Goal: Use online tool/utility: Utilize a website feature to perform a specific function

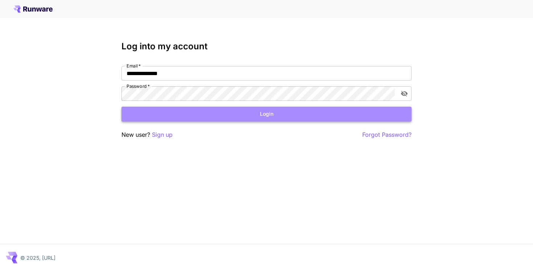
click at [201, 114] on button "Login" at bounding box center [266, 114] width 290 height 15
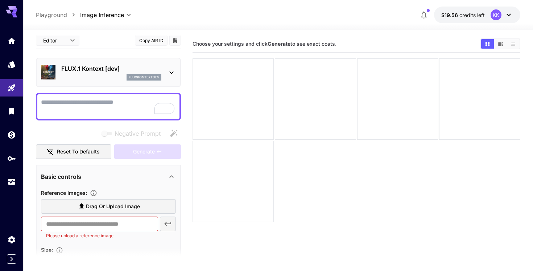
scroll to position [11, 0]
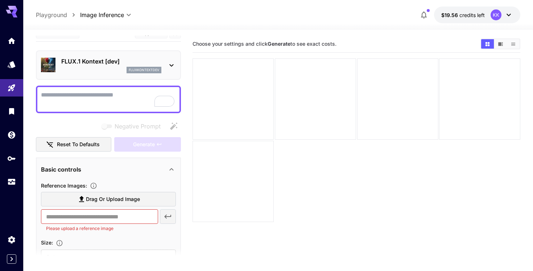
click at [96, 101] on textarea "Negative Prompt" at bounding box center [108, 99] width 135 height 17
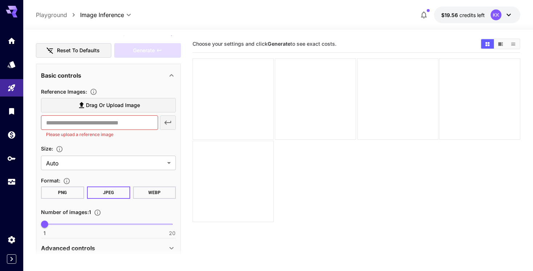
scroll to position [175, 0]
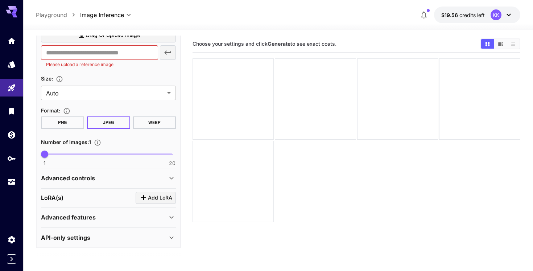
type textarea "**********"
click at [142, 196] on icon "Click to add LoRA" at bounding box center [143, 197] width 9 height 9
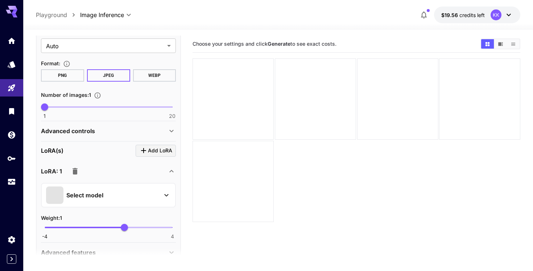
click at [132, 196] on div "Select model" at bounding box center [102, 194] width 113 height 17
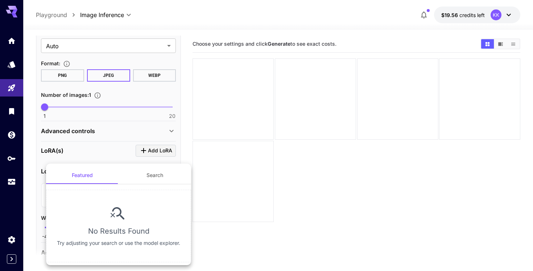
click at [146, 179] on button "Search" at bounding box center [154, 174] width 72 height 17
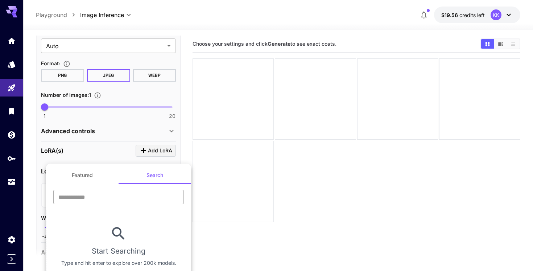
click at [138, 195] on input "text" at bounding box center [118, 197] width 130 height 14
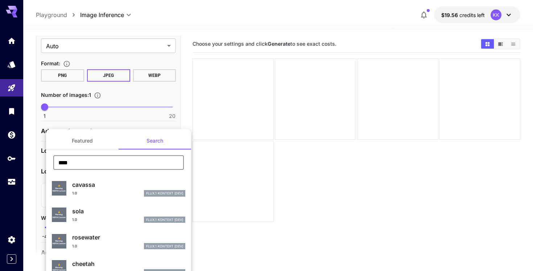
type input "****"
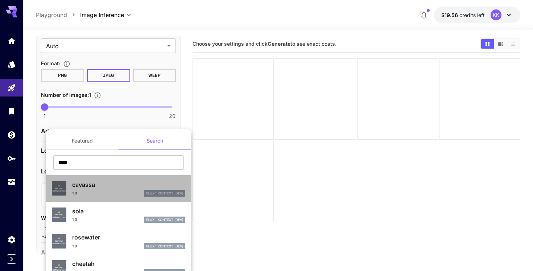
click at [96, 187] on p "cavassa" at bounding box center [128, 184] width 113 height 9
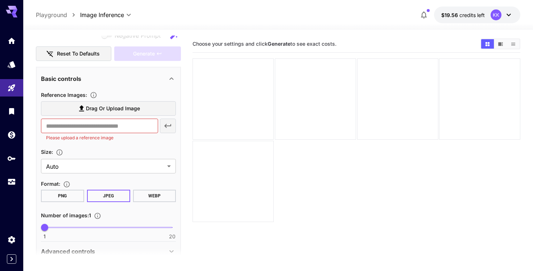
scroll to position [0, 0]
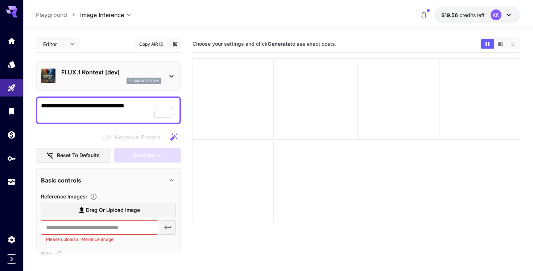
click at [145, 104] on textarea "**********" at bounding box center [108, 109] width 135 height 17
type textarea "**********"
click at [124, 197] on div "Reference Images :" at bounding box center [108, 196] width 135 height 9
click at [87, 226] on input "text" at bounding box center [99, 227] width 117 height 14
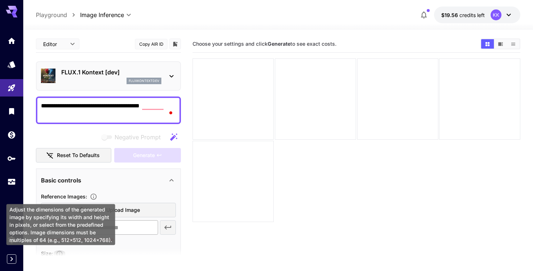
click at [132, 226] on input "text" at bounding box center [99, 227] width 117 height 14
paste input "**********"
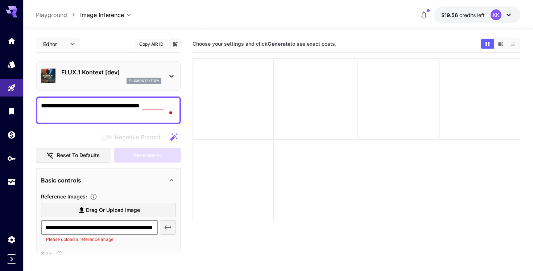
scroll to position [0, 191]
paste input "text"
type input "**********"
click at [75, 134] on div "Negative Prompt" at bounding box center [108, 137] width 145 height 14
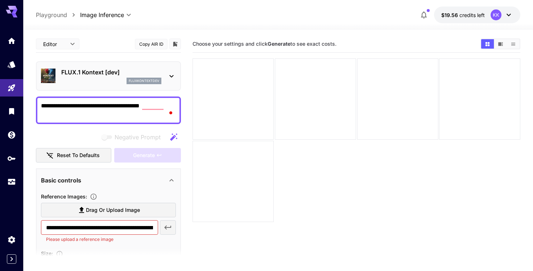
click at [166, 103] on textarea "**********" at bounding box center [108, 109] width 135 height 17
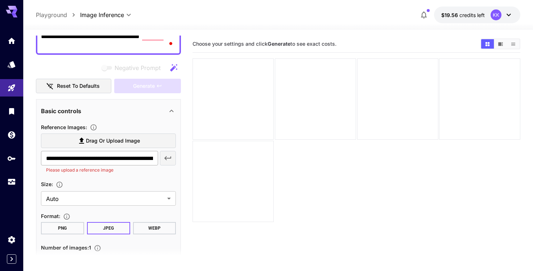
click at [108, 161] on input "**********" at bounding box center [99, 158] width 117 height 14
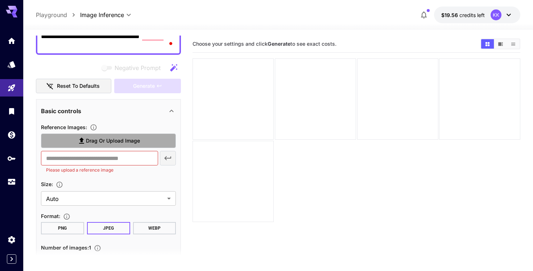
click at [74, 136] on label "Drag or upload image" at bounding box center [108, 140] width 135 height 15
click at [0, 0] on input "Drag or upload image" at bounding box center [0, 0] width 0 height 0
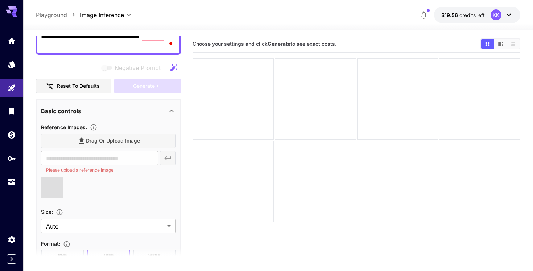
type input "**********"
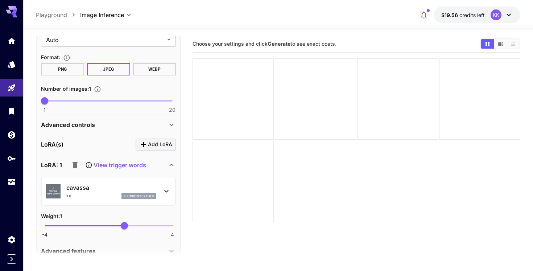
scroll to position [281, 0]
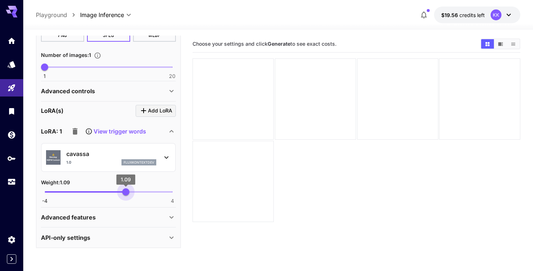
type input "****"
click at [125, 194] on span "1.06" at bounding box center [125, 191] width 7 height 7
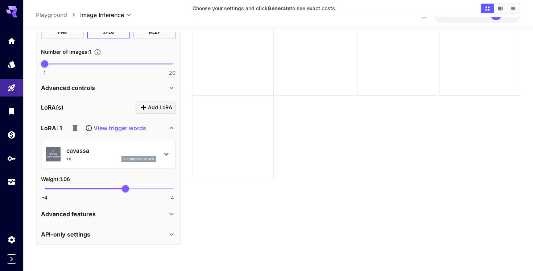
scroll to position [57, 0]
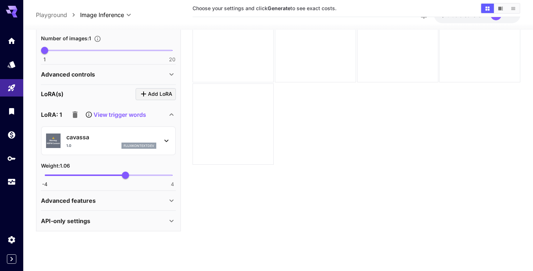
click at [147, 194] on div "Advanced features" at bounding box center [108, 200] width 135 height 17
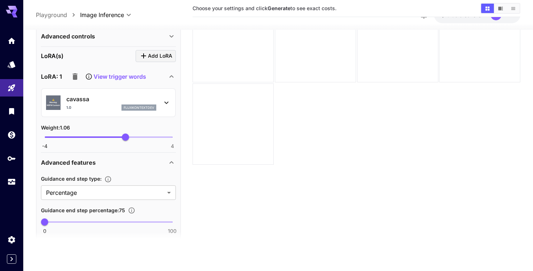
scroll to position [349, 0]
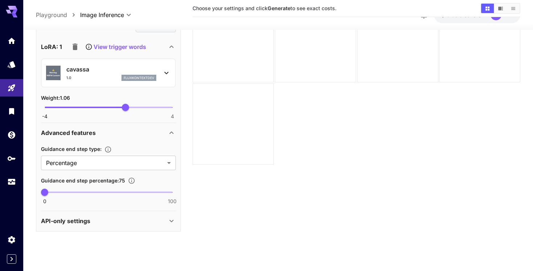
click at [163, 139] on div "Advanced features" at bounding box center [108, 132] width 135 height 17
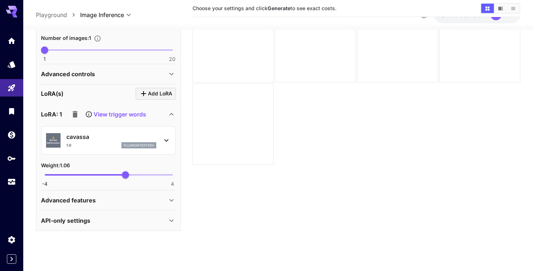
scroll to position [298, 0]
click at [140, 221] on div "API-only settings" at bounding box center [104, 220] width 126 height 9
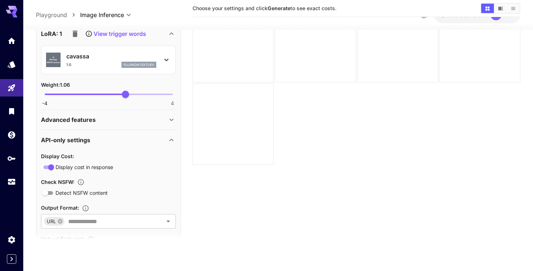
click at [167, 139] on icon at bounding box center [171, 140] width 9 height 9
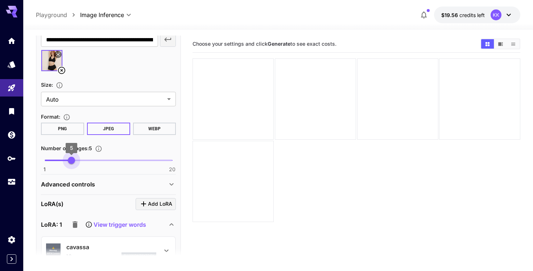
type input "*"
drag, startPoint x: 48, startPoint y: 159, endPoint x: 66, endPoint y: 161, distance: 18.2
click at [66, 161] on span "4" at bounding box center [64, 160] width 7 height 7
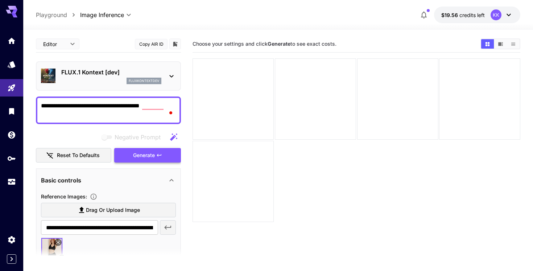
click at [154, 158] on span "Generate" at bounding box center [144, 155] width 22 height 9
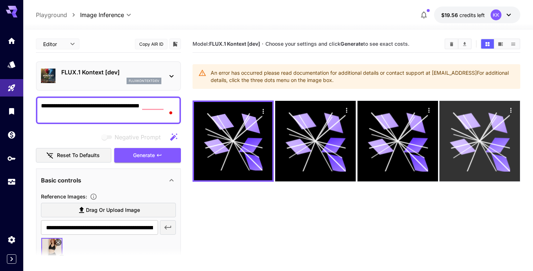
click at [466, 141] on icon at bounding box center [479, 141] width 60 height 60
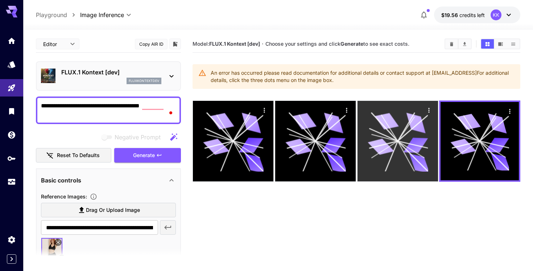
click at [421, 142] on icon at bounding box center [415, 145] width 25 height 16
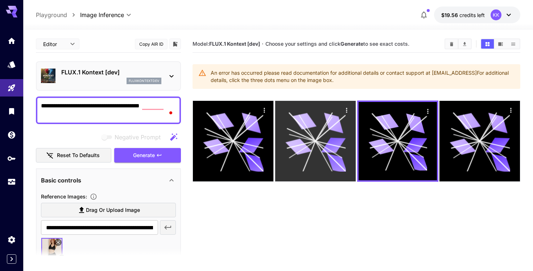
click at [327, 134] on icon at bounding box center [315, 141] width 60 height 60
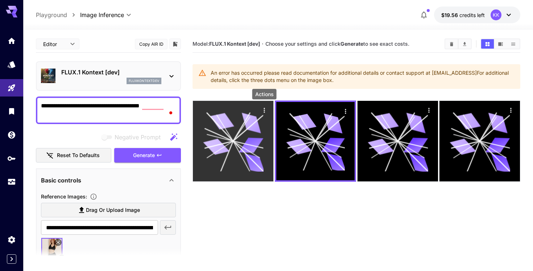
click at [262, 110] on icon "Actions" at bounding box center [264, 110] width 7 height 7
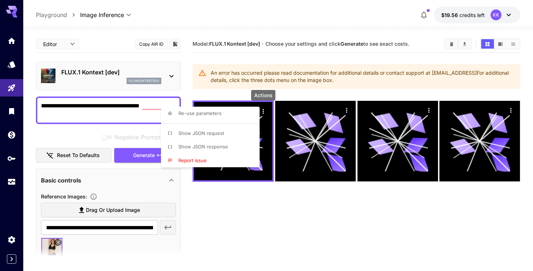
click at [217, 134] on span "Show JSON request" at bounding box center [201, 133] width 46 height 6
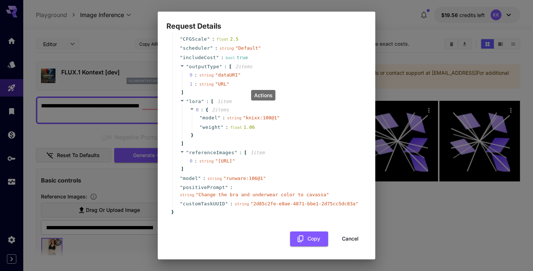
scroll to position [68, 0]
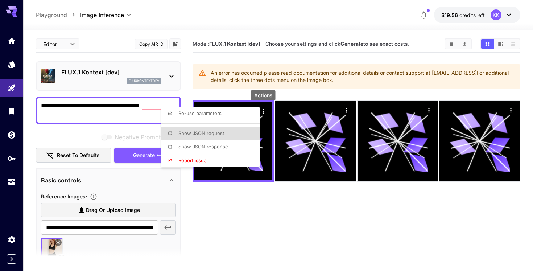
click at [256, 217] on div at bounding box center [266, 135] width 533 height 271
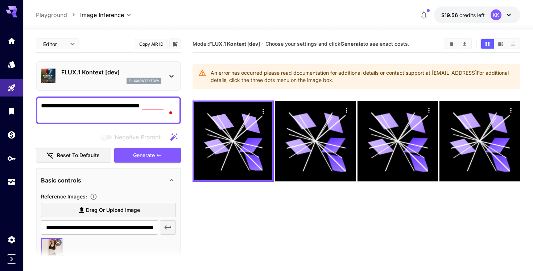
click at [287, 210] on section "Model: FLUX.1 Kontext [dev] · Choose your settings and click Generate to see ex…" at bounding box center [356, 171] width 328 height 271
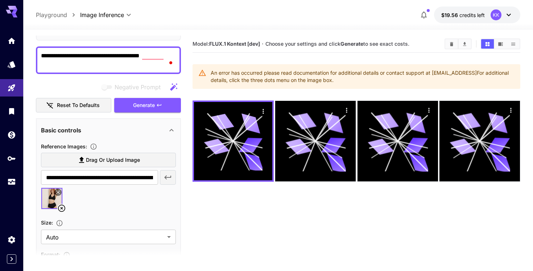
scroll to position [57, 0]
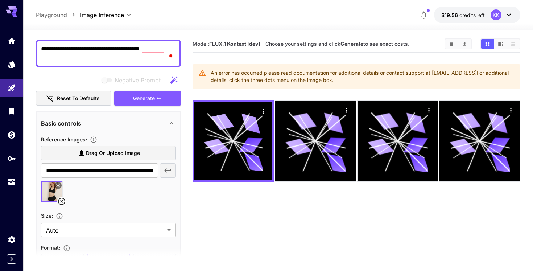
click at [59, 200] on icon at bounding box center [61, 201] width 9 height 9
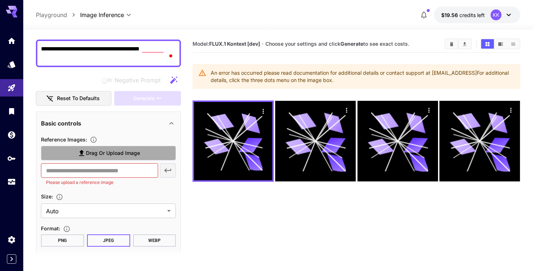
click at [95, 154] on span "Drag or upload image" at bounding box center [113, 153] width 54 height 9
click at [0, 0] on input "Drag or upload image" at bounding box center [0, 0] width 0 height 0
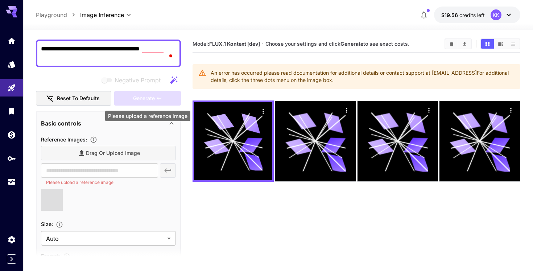
type input "**********"
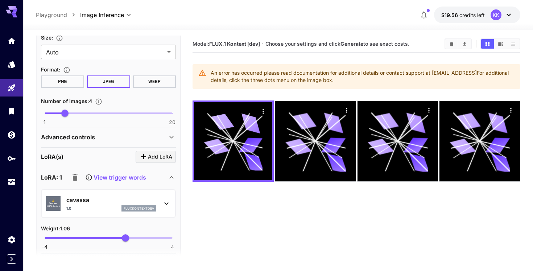
scroll to position [238, 0]
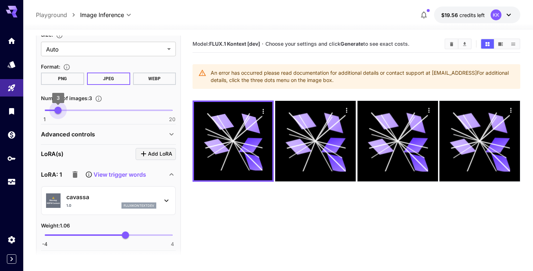
type input "*"
drag, startPoint x: 63, startPoint y: 111, endPoint x: 53, endPoint y: 111, distance: 9.8
click at [53, 111] on span "2" at bounding box center [51, 110] width 7 height 7
click at [75, 122] on section "**********" at bounding box center [108, 27] width 135 height 193
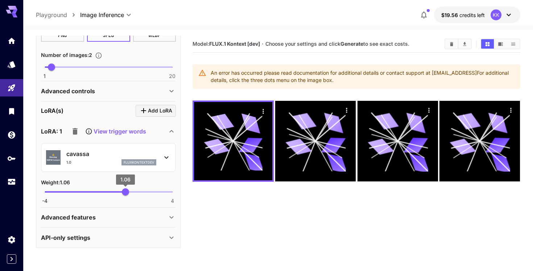
type input "****"
click at [126, 193] on span "1.11" at bounding box center [125, 191] width 7 height 7
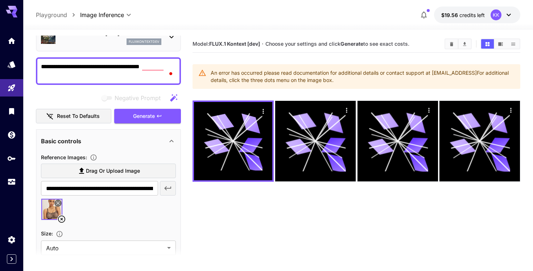
scroll to position [0, 0]
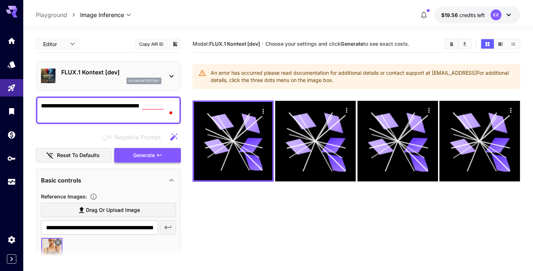
click at [138, 159] on span "Generate" at bounding box center [144, 155] width 22 height 9
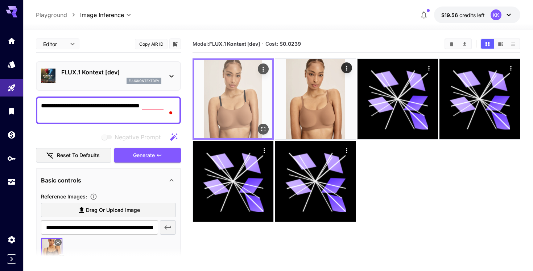
click at [244, 99] on img at bounding box center [233, 99] width 78 height 78
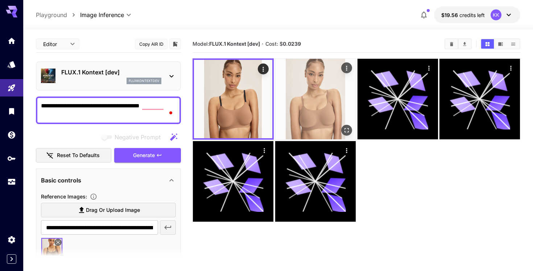
click at [299, 111] on img at bounding box center [315, 99] width 80 height 80
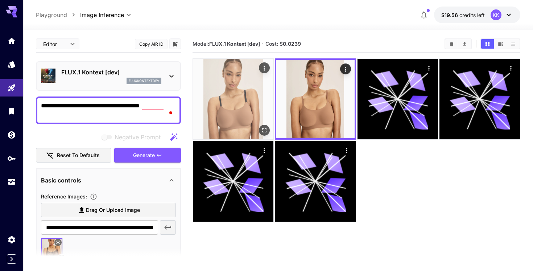
click at [263, 125] on button "Open in fullscreen" at bounding box center [264, 130] width 11 height 11
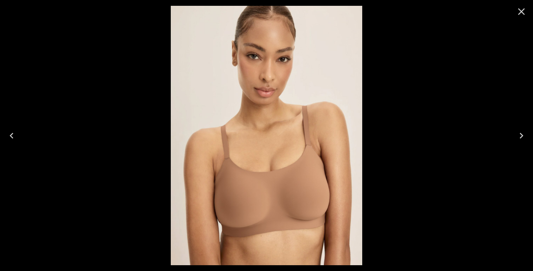
click at [227, 193] on img at bounding box center [266, 135] width 191 height 259
